Goal: Complete application form

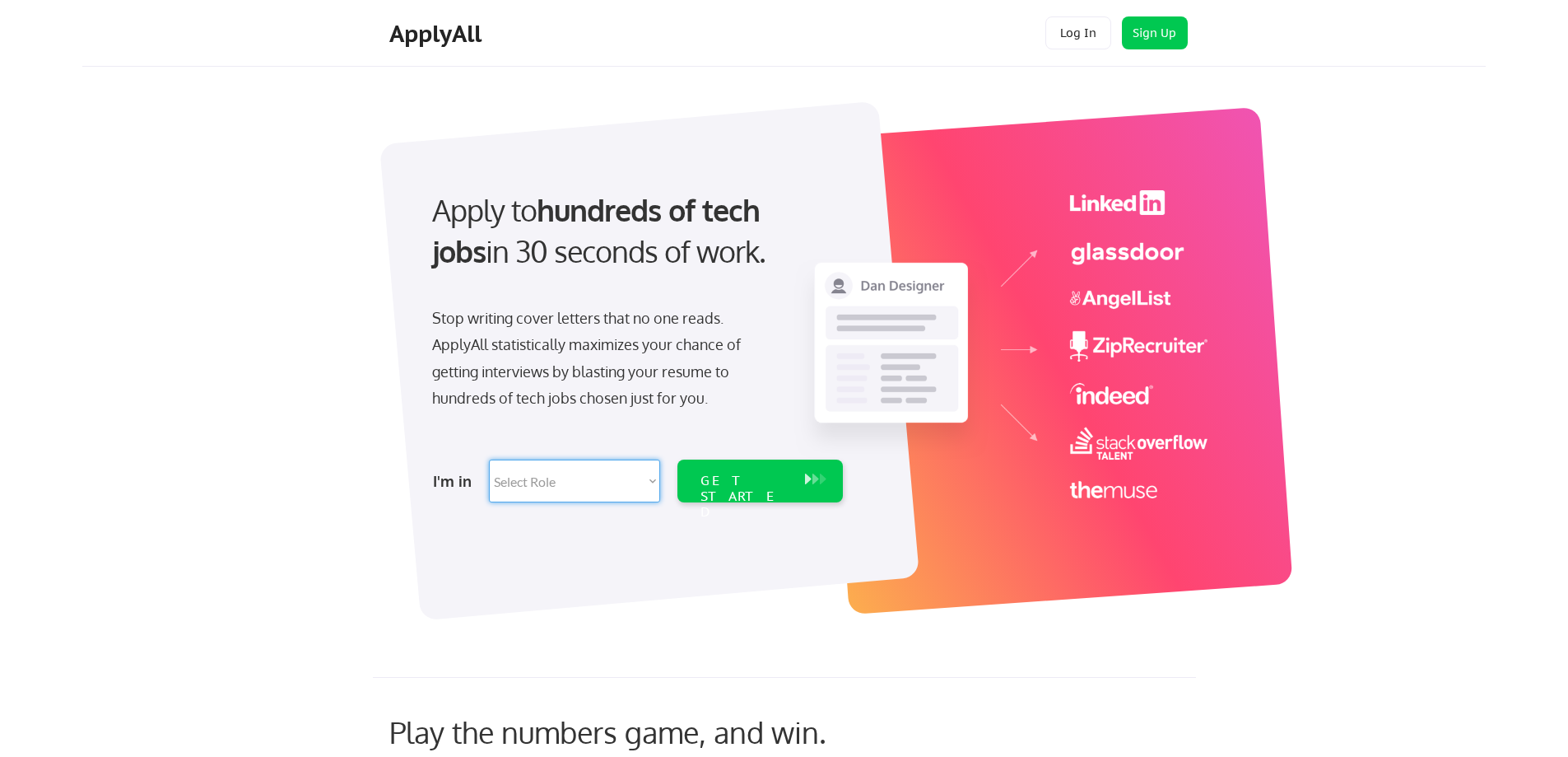
click at [651, 486] on select "Select Role Software Engineering Product Management Customer Success Sales UI/U…" at bounding box center [575, 480] width 172 height 43
select select ""customer_support""
click at [489, 459] on select "Select Role Software Engineering Product Management Customer Success Sales UI/U…" at bounding box center [575, 480] width 172 height 43
select select ""customer_support""
click at [744, 478] on div "GET STARTED" at bounding box center [744, 496] width 88 height 48
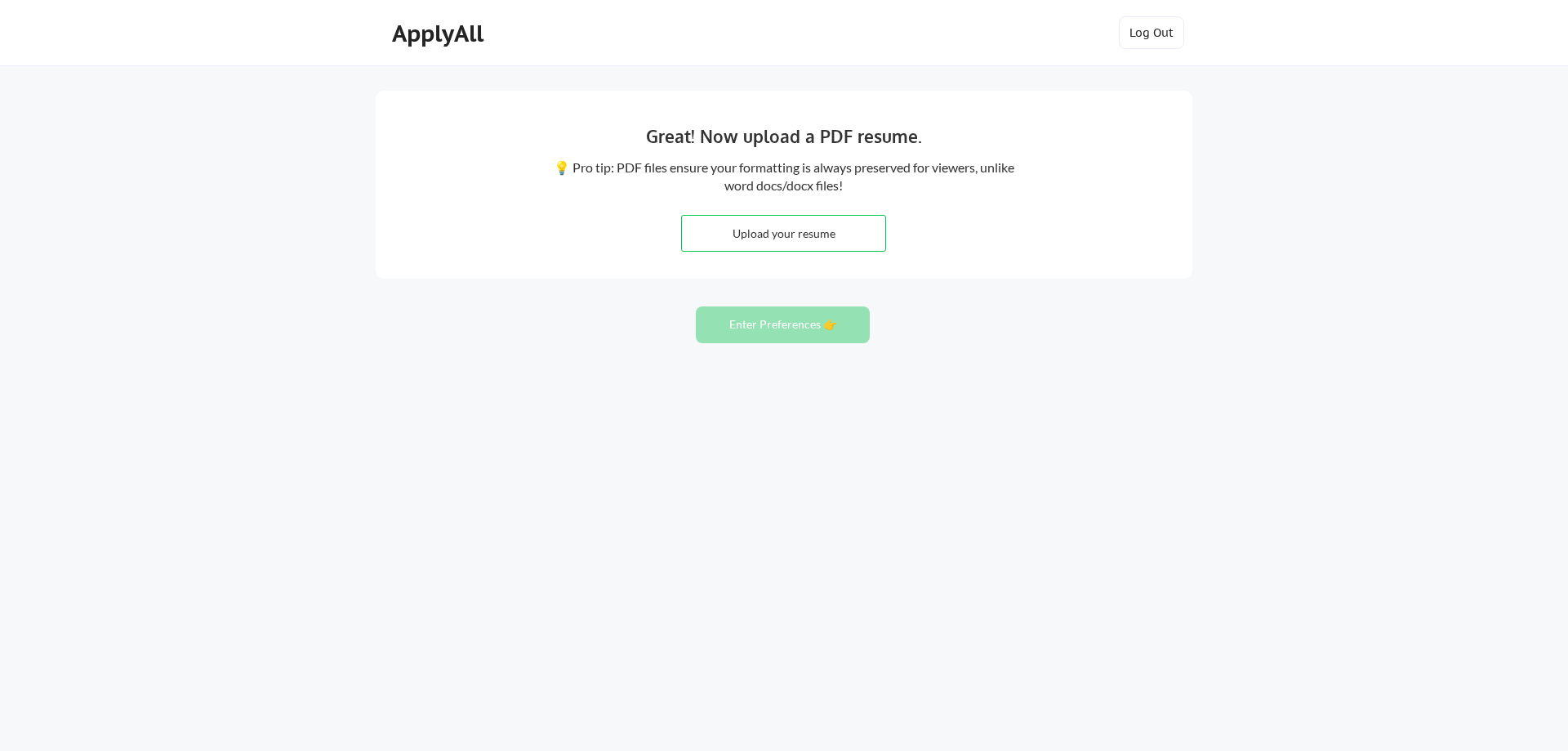
click at [784, 233] on input "file" at bounding box center [784, 233] width 203 height 35
type input "C:\fakepath\DERICK DICKEY 09 CV.pdf"
click at [796, 325] on button "Enter Preferences 👉" at bounding box center [783, 325] width 174 height 37
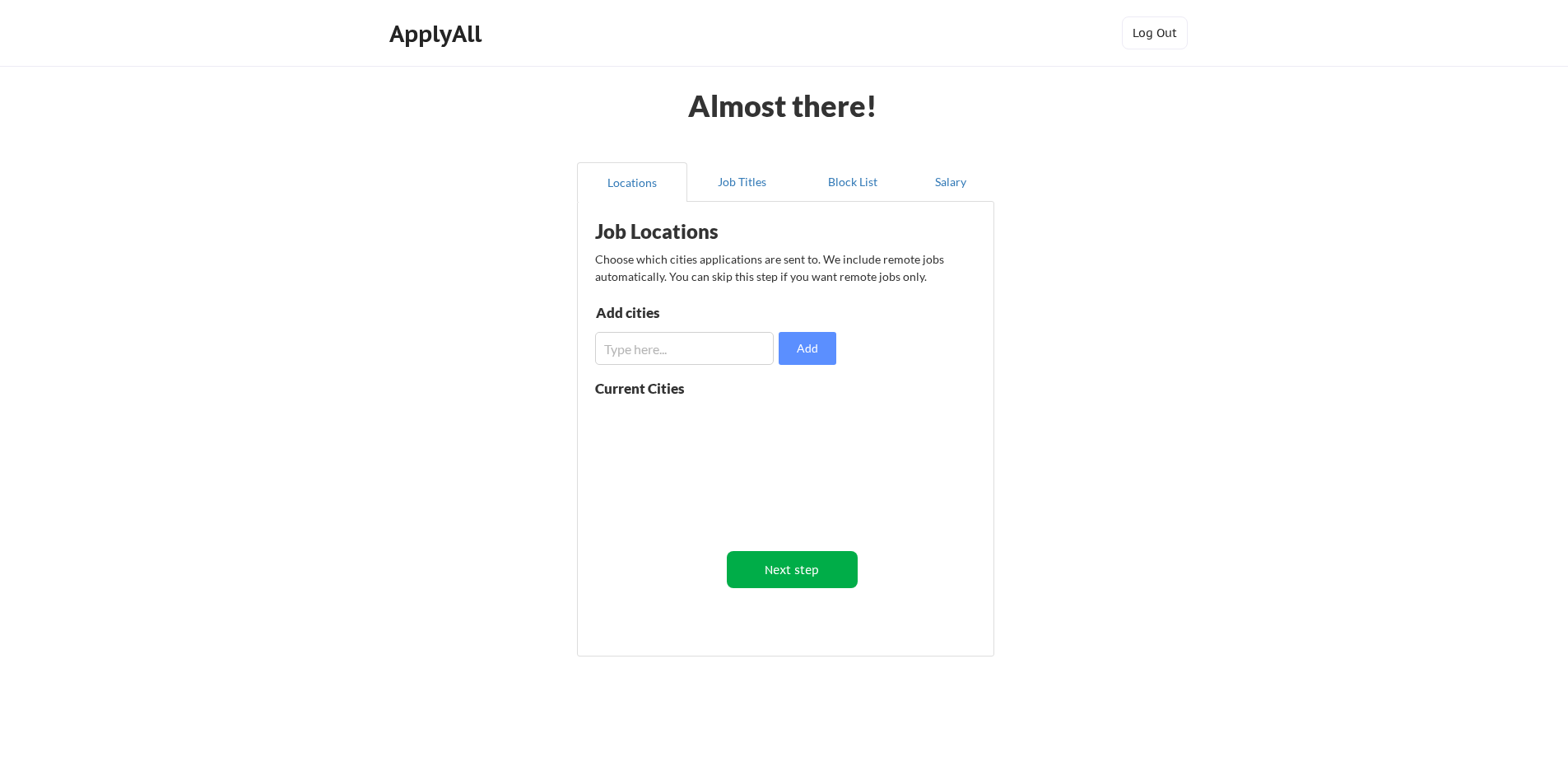
click at [784, 572] on button "Next step" at bounding box center [792, 569] width 131 height 37
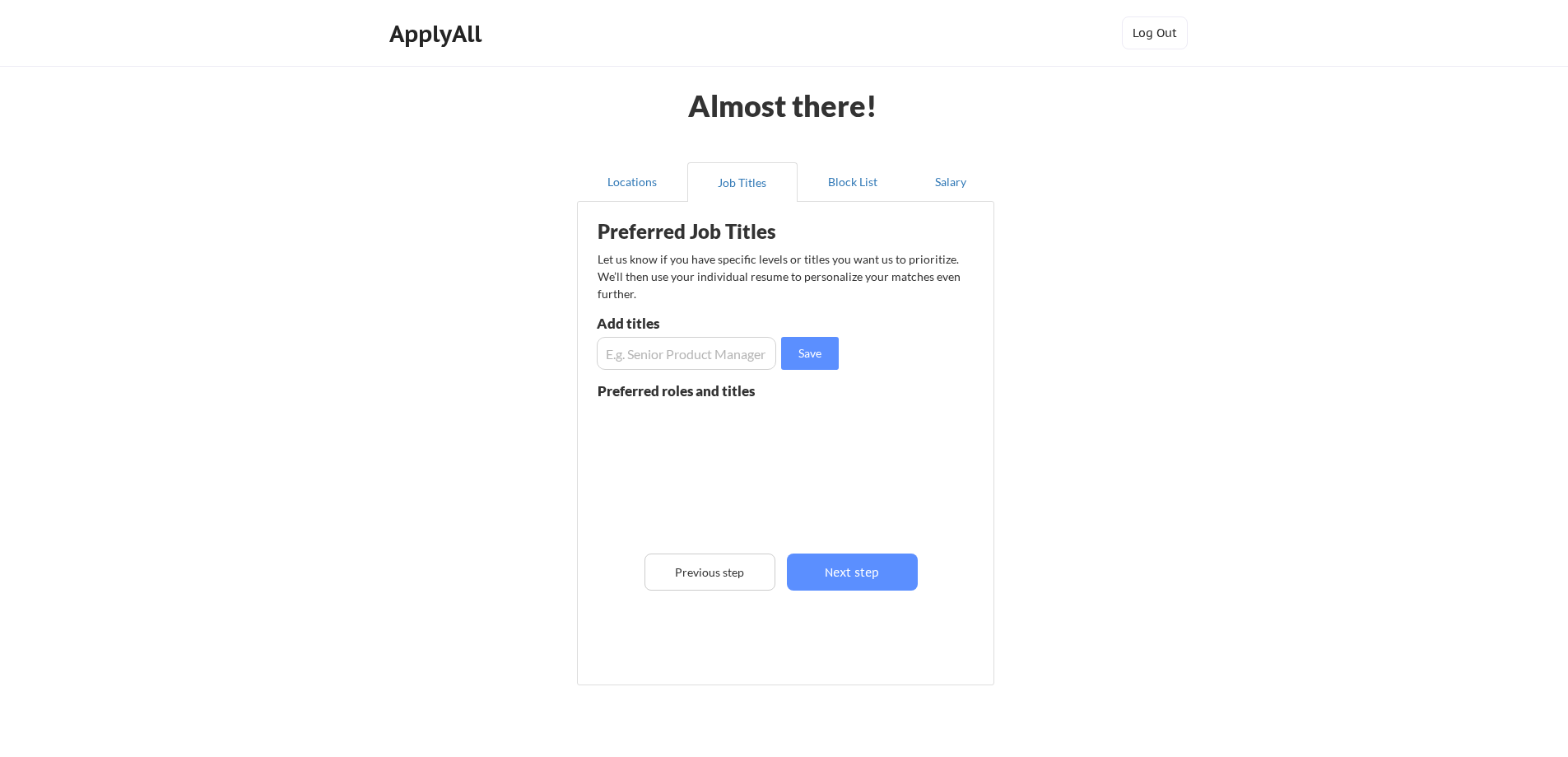
click at [696, 346] on input "input" at bounding box center [687, 353] width 180 height 33
type input "Customer Service / Admin Assistant"
click at [813, 347] on button "Save" at bounding box center [809, 353] width 58 height 33
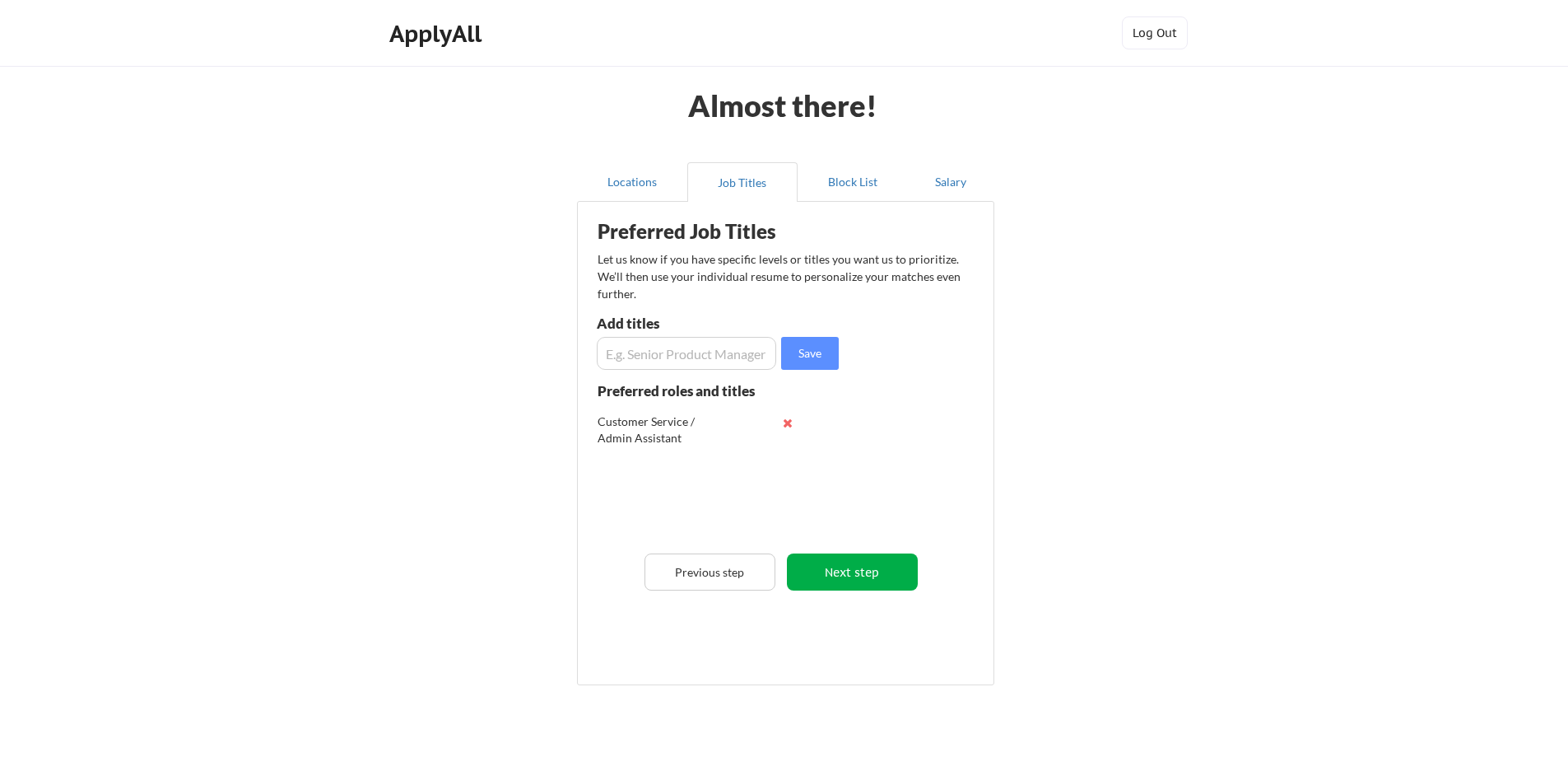
click at [828, 574] on button "Next step" at bounding box center [852, 572] width 131 height 37
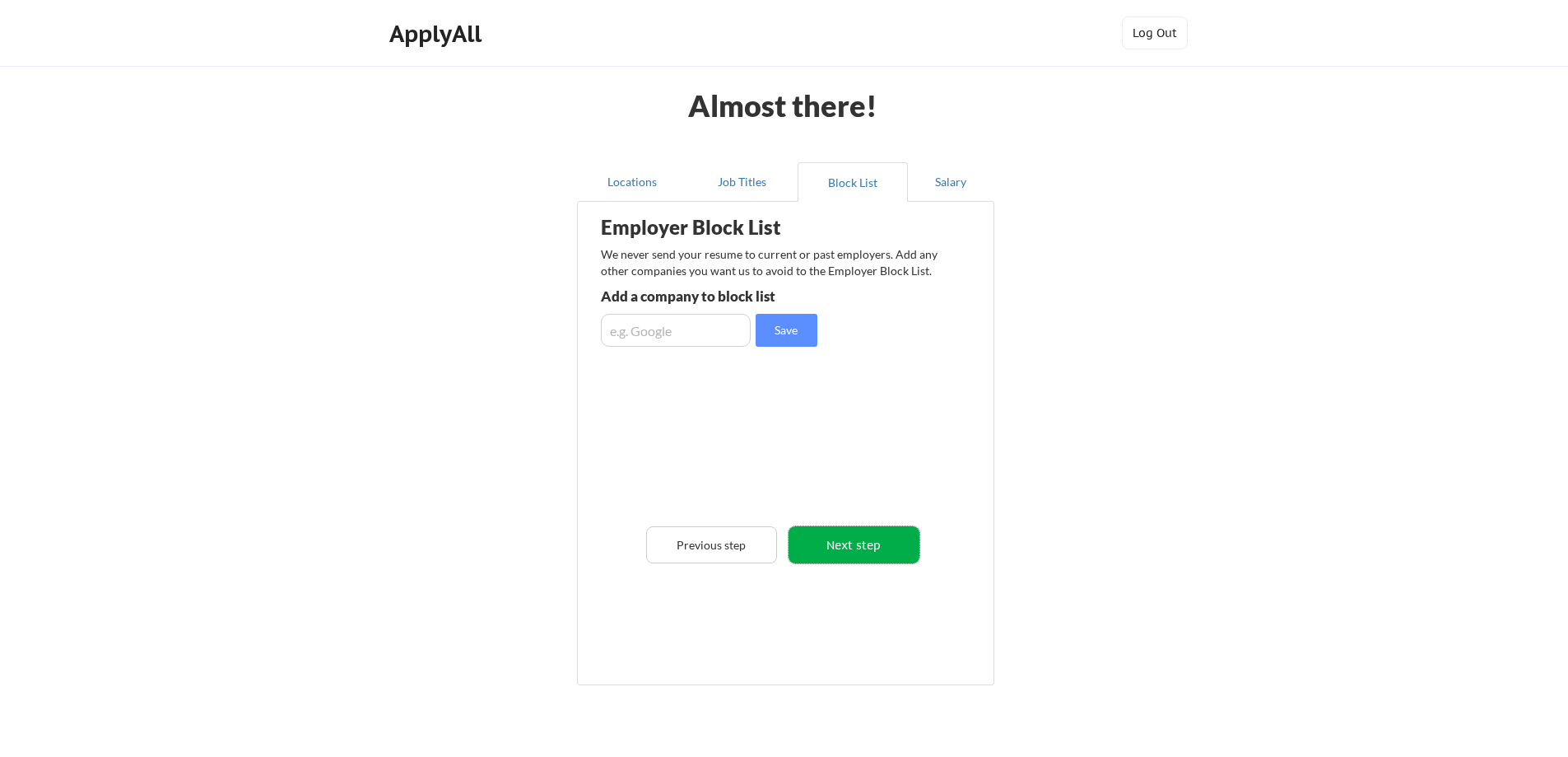
click at [860, 544] on button "Next step" at bounding box center [854, 544] width 131 height 37
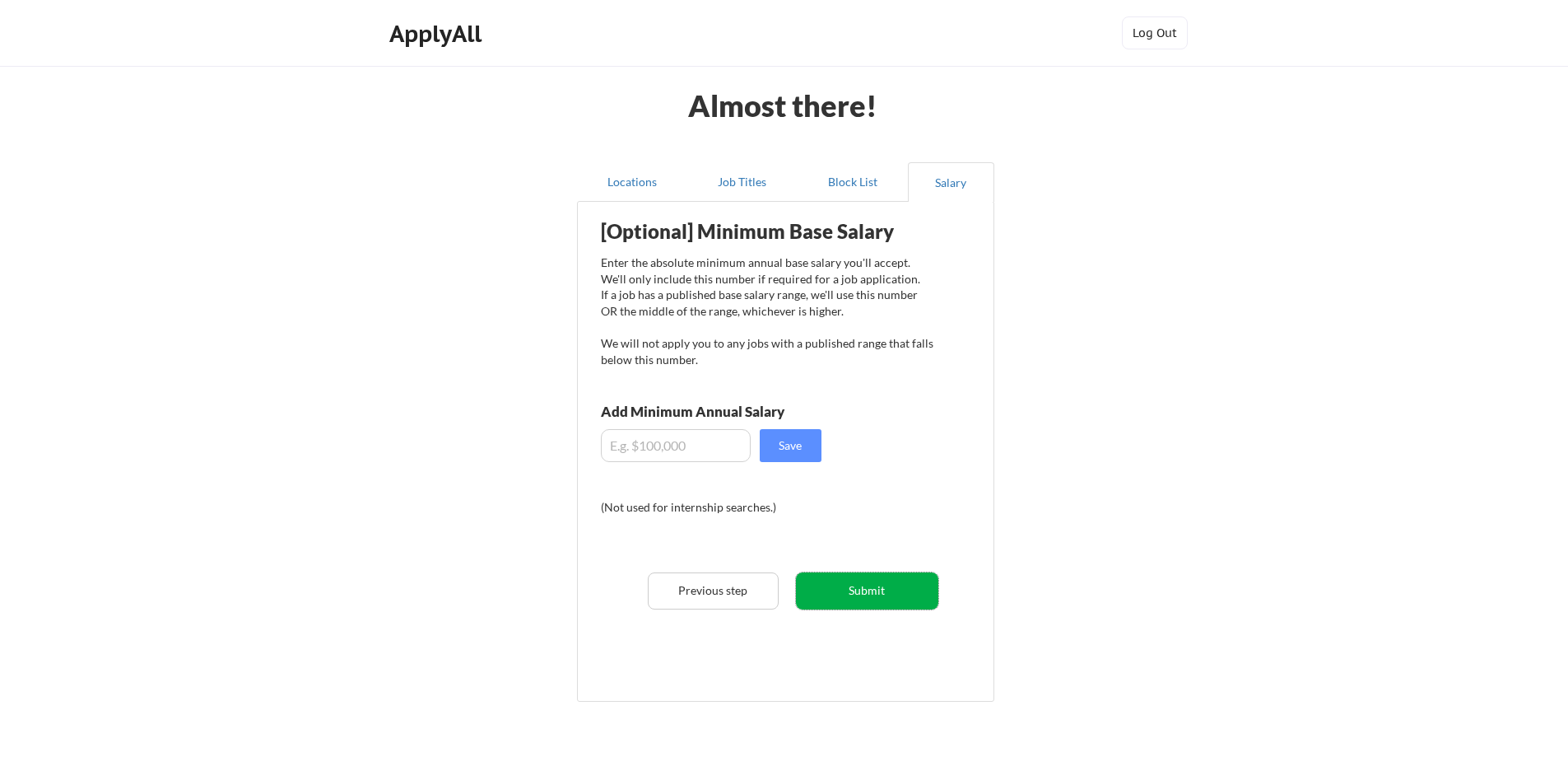
click at [868, 590] on button "Submit" at bounding box center [867, 591] width 142 height 37
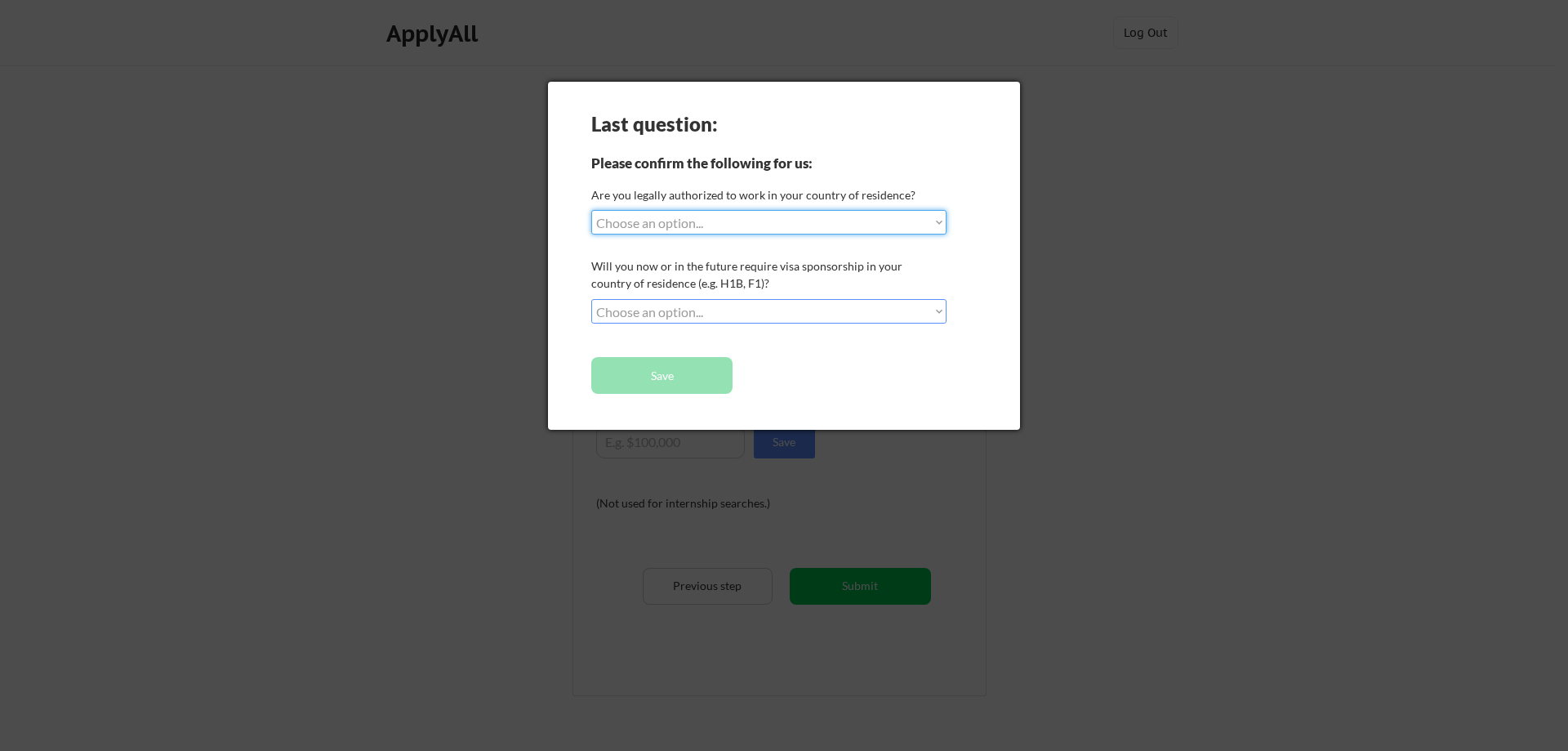
click at [818, 225] on select "Choose an option... Yes, I am a US Citizen Yes, I am a Canadian Citizen Yes, I …" at bounding box center [769, 222] width 356 height 25
click at [935, 222] on select "Choose an option... Yes, I am a US Citizen Yes, I am a Canadian Citizen Yes, I …" at bounding box center [769, 222] width 356 height 25
click at [914, 309] on select "Choose an option... No, I will not need sponsorship Yes, I will need sponsorship" at bounding box center [769, 312] width 356 height 25
select select ""no__i_will_not_need_sponsorship""
click at [591, 299] on select "Choose an option... No, I will not need sponsorship Yes, I will need sponsorship" at bounding box center [769, 312] width 356 height 25
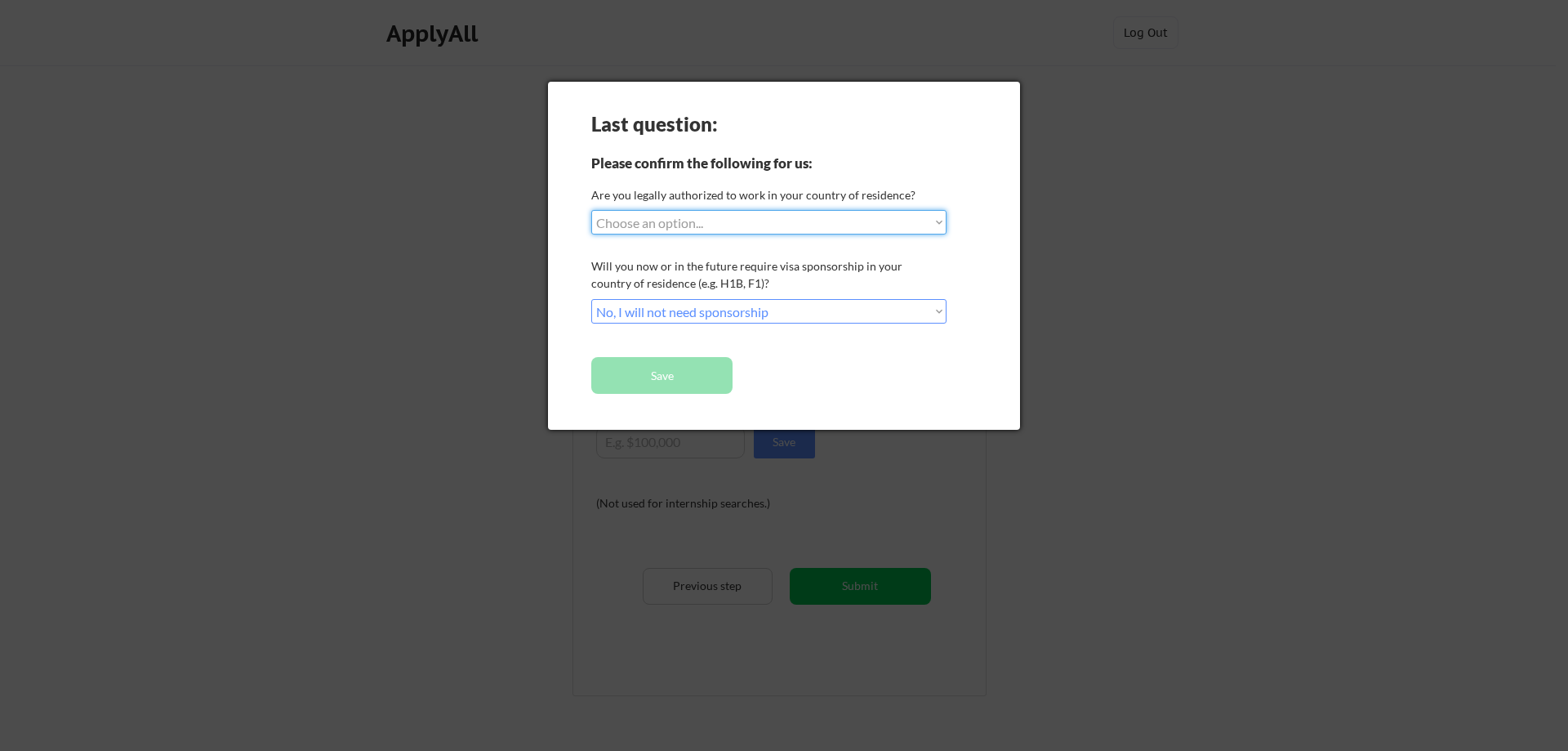
click at [774, 224] on select "Choose an option... Yes, I am a US Citizen Yes, I am a Canadian Citizen Yes, I …" at bounding box center [769, 222] width 356 height 25
select select ""no__i_am_not__yet__authorized""
click at [591, 210] on select "Choose an option... Yes, I am a US Citizen Yes, I am a Canadian Citizen Yes, I …" at bounding box center [769, 222] width 356 height 25
click at [675, 369] on button "Save" at bounding box center [662, 375] width 141 height 37
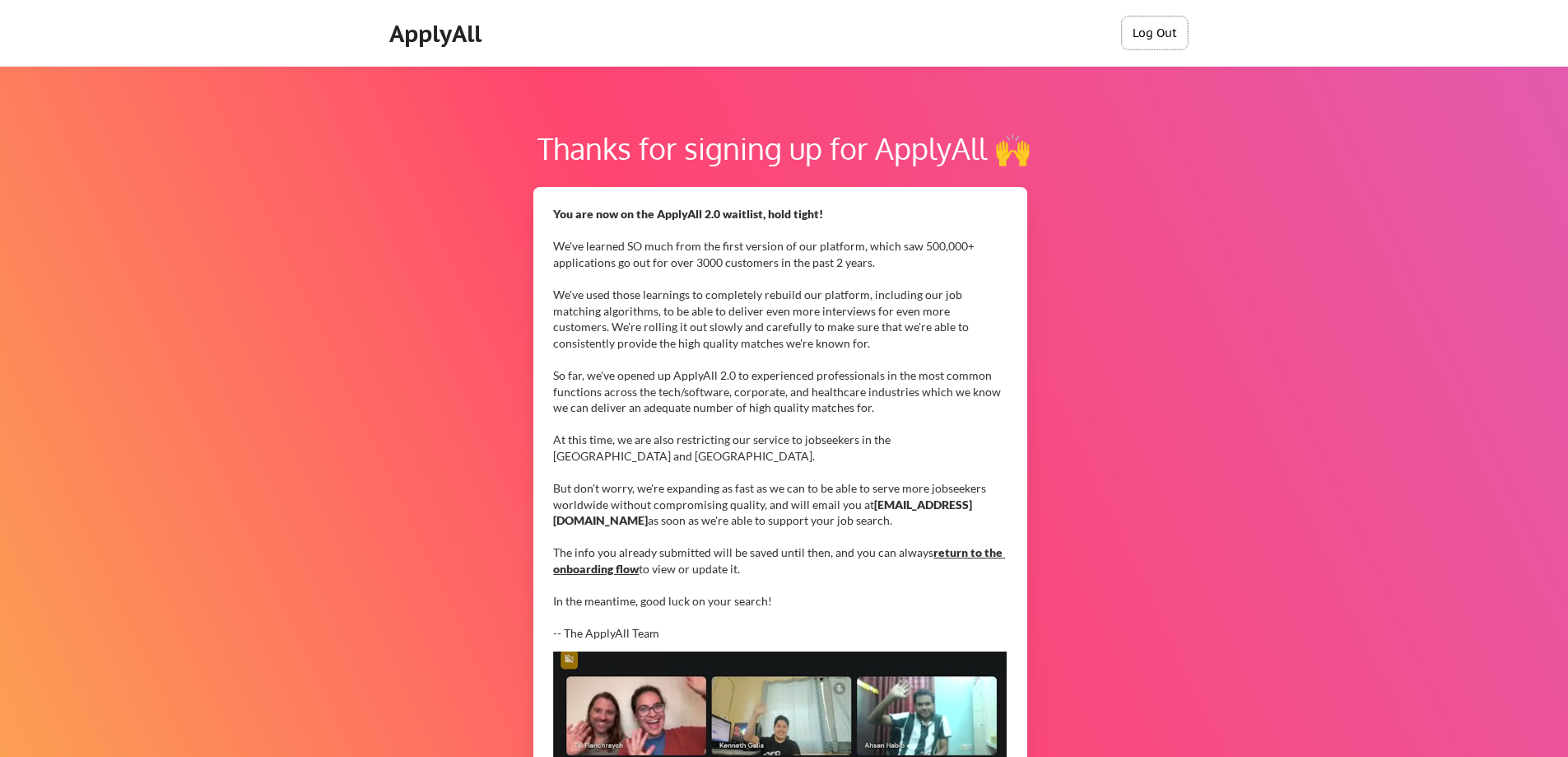
click at [1148, 32] on button "Log Out" at bounding box center [1155, 33] width 66 height 33
